Goal: Navigation & Orientation: Find specific page/section

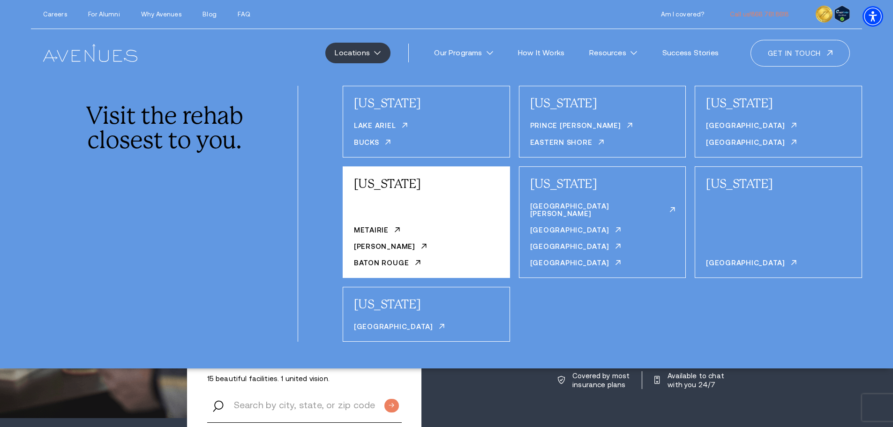
click at [387, 195] on div "[US_STATE]" at bounding box center [426, 189] width 145 height 28
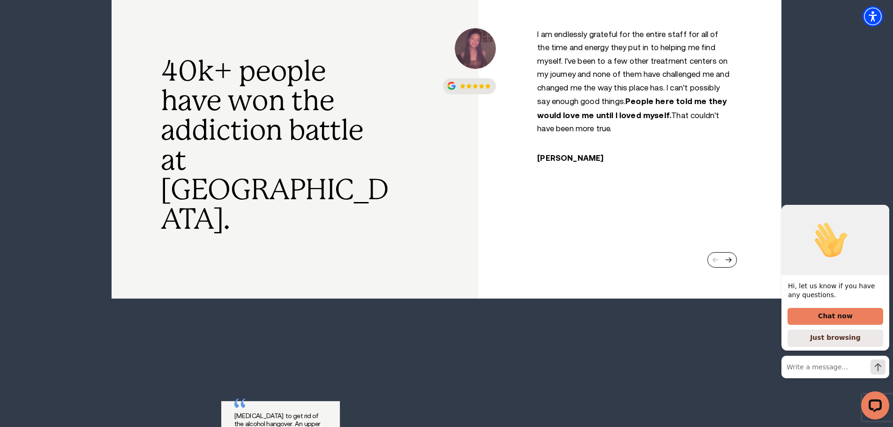
scroll to position [516, 0]
